Goal: Task Accomplishment & Management: Use online tool/utility

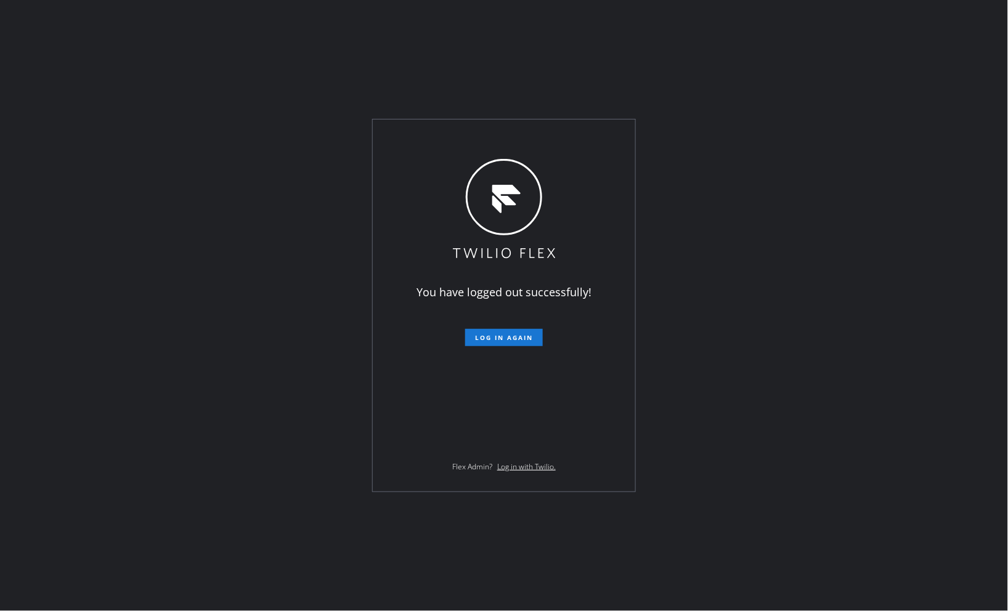
drag, startPoint x: 749, startPoint y: 33, endPoint x: 548, endPoint y: 376, distance: 397.4
click at [749, 33] on div "You have logged out successfully! Log in again Flex Admin? Log in with Twilio." at bounding box center [504, 305] width 1008 height 611
click at [502, 333] on span "Log in again" at bounding box center [504, 337] width 58 height 9
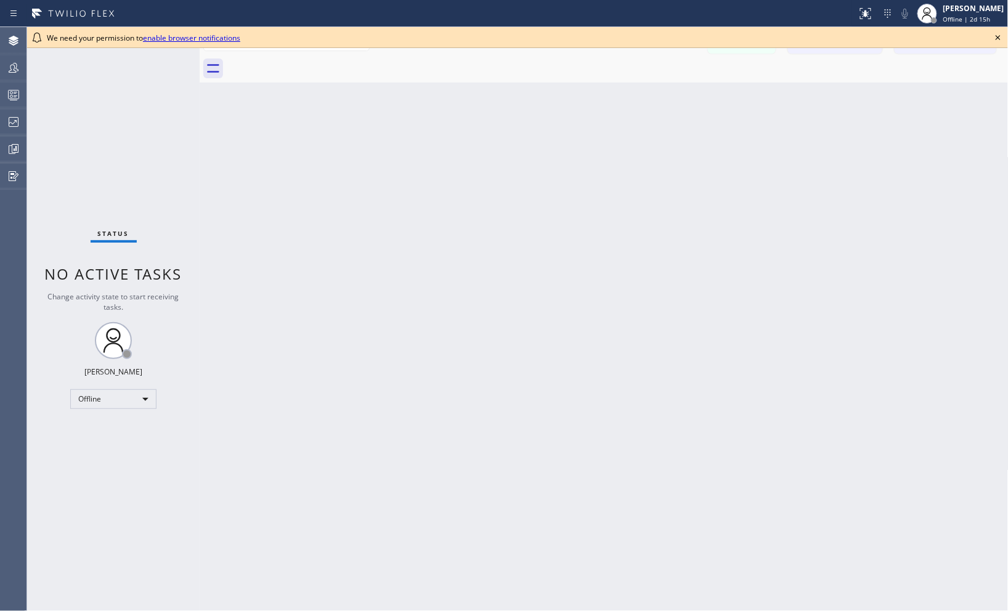
click at [1000, 41] on icon at bounding box center [998, 37] width 15 height 15
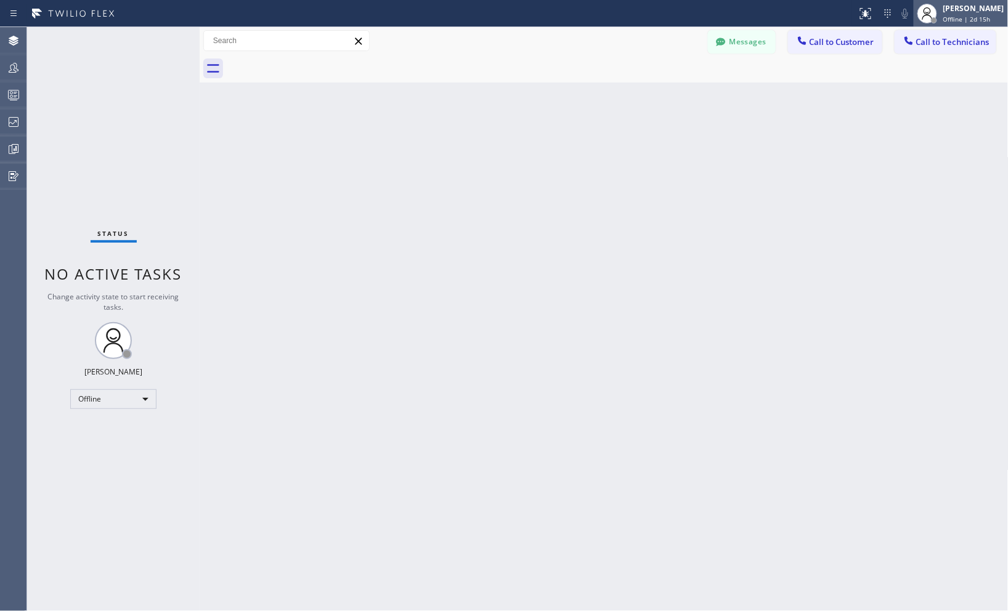
click at [984, 17] on div "Offline | 2d 15h" at bounding box center [973, 19] width 61 height 9
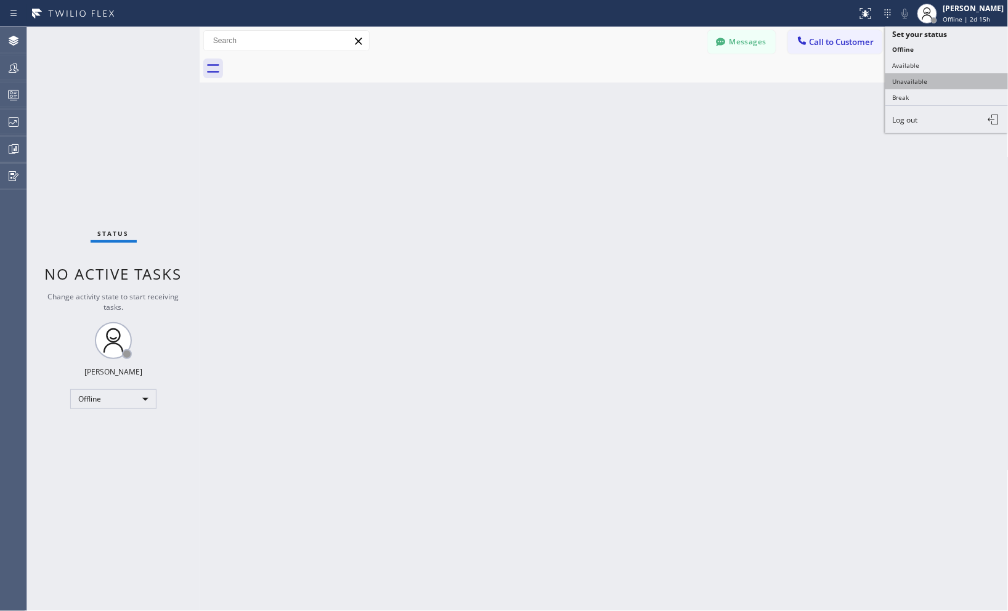
click at [913, 84] on button "Unavailable" at bounding box center [946, 81] width 123 height 16
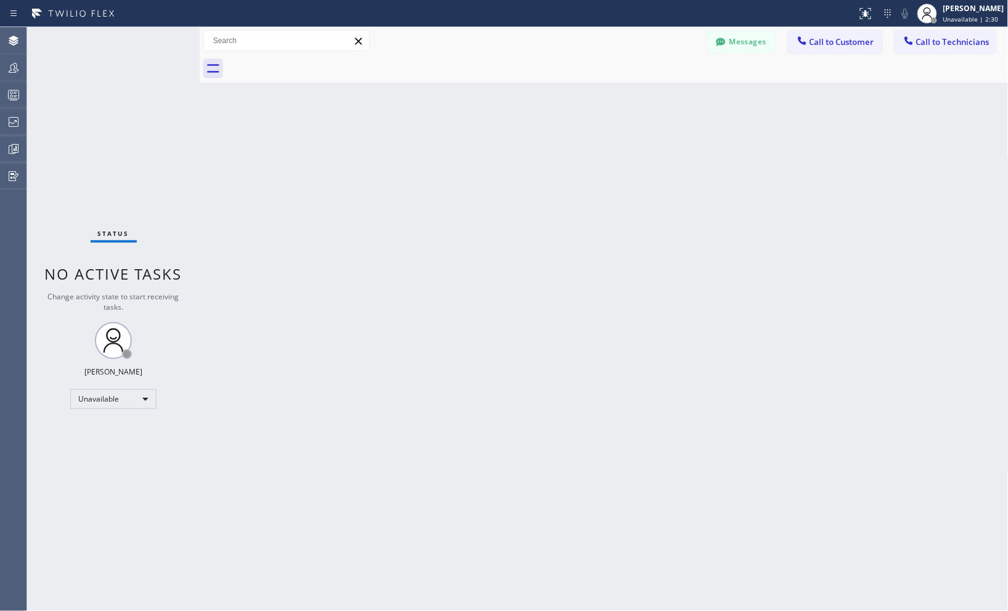
drag, startPoint x: 903, startPoint y: 297, endPoint x: 883, endPoint y: 228, distance: 71.9
click at [902, 297] on div "Back to Dashboard Change Sender ID Customers Technicians Select a contact Outbo…" at bounding box center [604, 319] width 809 height 584
click at [958, 221] on div "Back to Dashboard Change Sender ID Customers Technicians Select a contact Outbo…" at bounding box center [604, 319] width 809 height 584
click at [14, 126] on icon at bounding box center [13, 122] width 15 height 15
